Goal: Transaction & Acquisition: Subscribe to service/newsletter

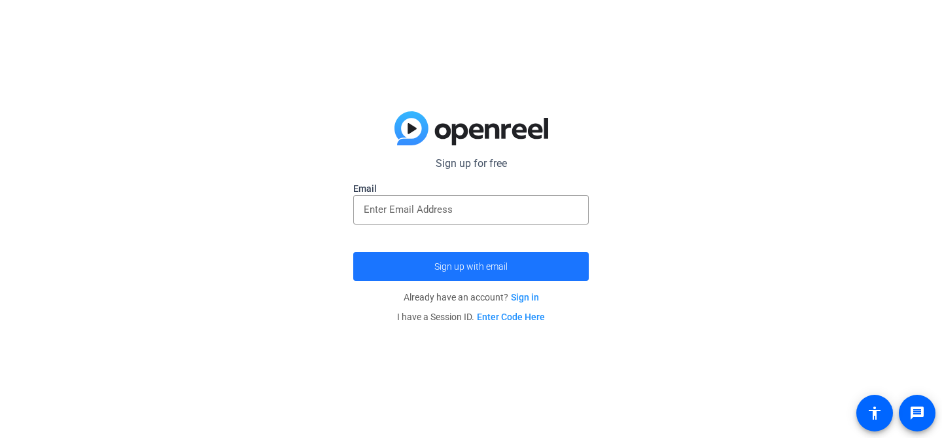
click at [516, 277] on span "submit" at bounding box center [471, 266] width 236 height 31
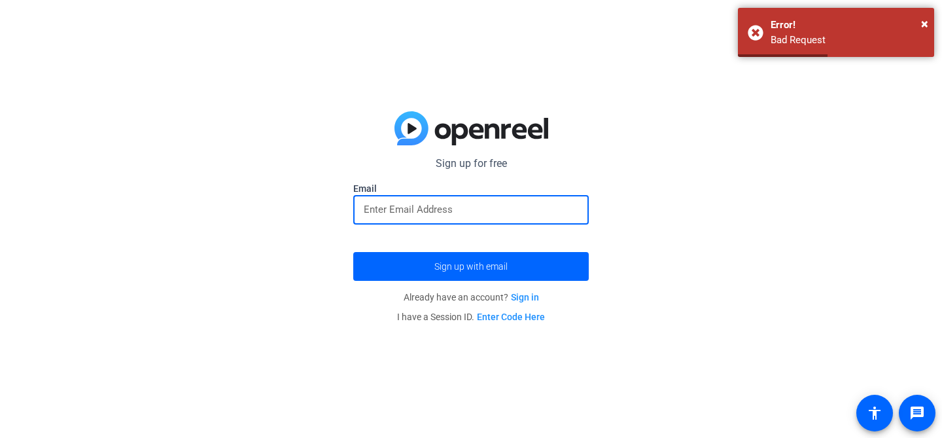
click at [448, 203] on input "email" at bounding box center [471, 210] width 215 height 16
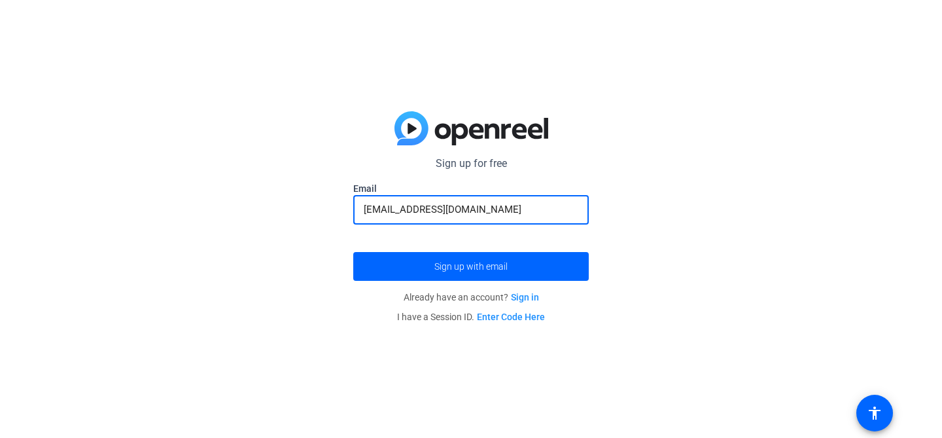
click at [353, 252] on button "Sign up with email" at bounding box center [471, 266] width 236 height 29
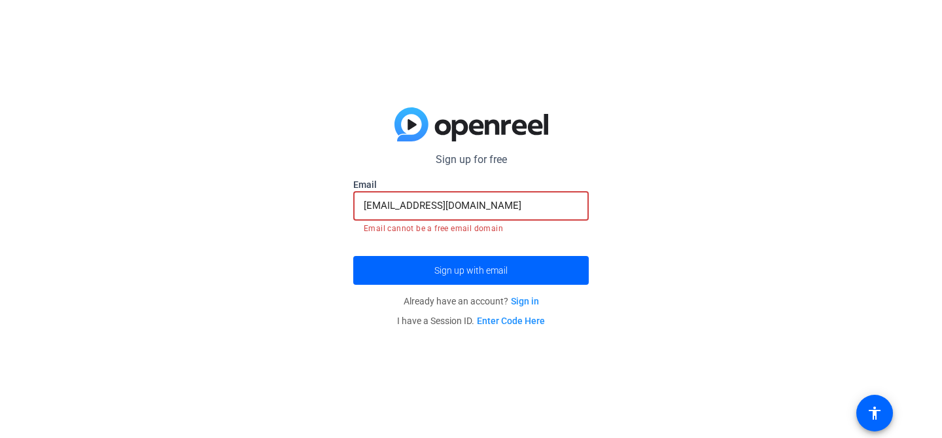
click at [497, 207] on input "[EMAIL_ADDRESS][DOMAIN_NAME]" at bounding box center [471, 206] width 215 height 16
click at [431, 206] on input "[EMAIL_ADDRESS][DOMAIN_NAME]" at bounding box center [471, 206] width 215 height 16
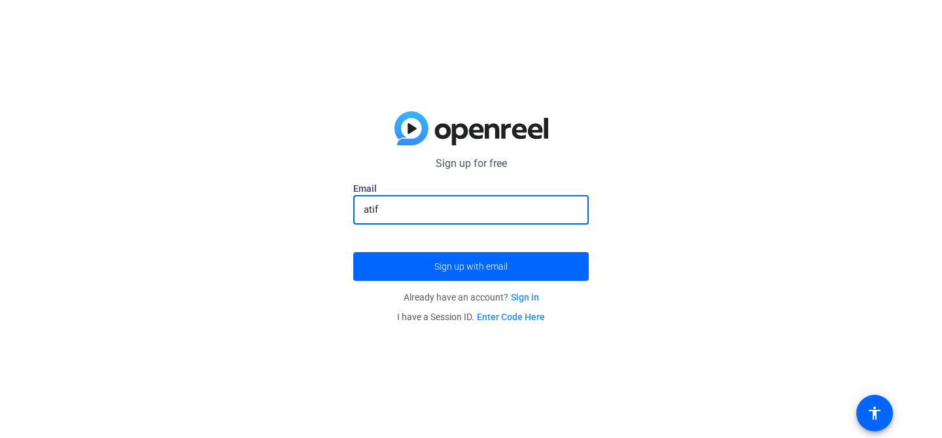
type input "[EMAIL_ADDRESS][DOMAIN_NAME]"
click at [353, 252] on button "Sign up with email" at bounding box center [471, 266] width 236 height 29
